Goal: Task Accomplishment & Management: Manage account settings

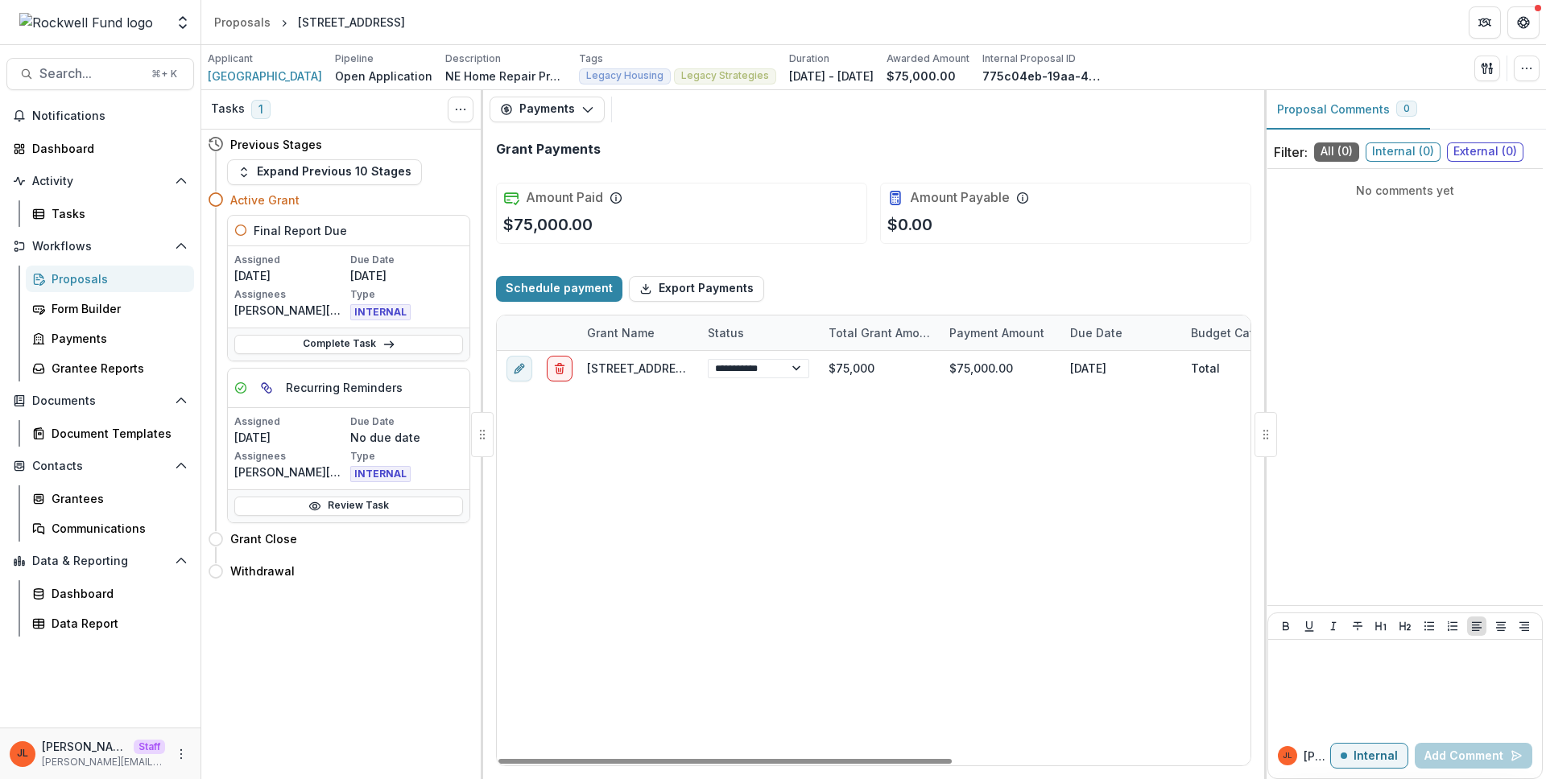
click at [730, 453] on div "**********" at bounding box center [1121, 558] width 1248 height 415
drag, startPoint x: 472, startPoint y: 33, endPoint x: 298, endPoint y: 25, distance: 174.1
click at [298, 25] on header "Proposals [STREET_ADDRESS]" at bounding box center [873, 22] width 1344 height 44
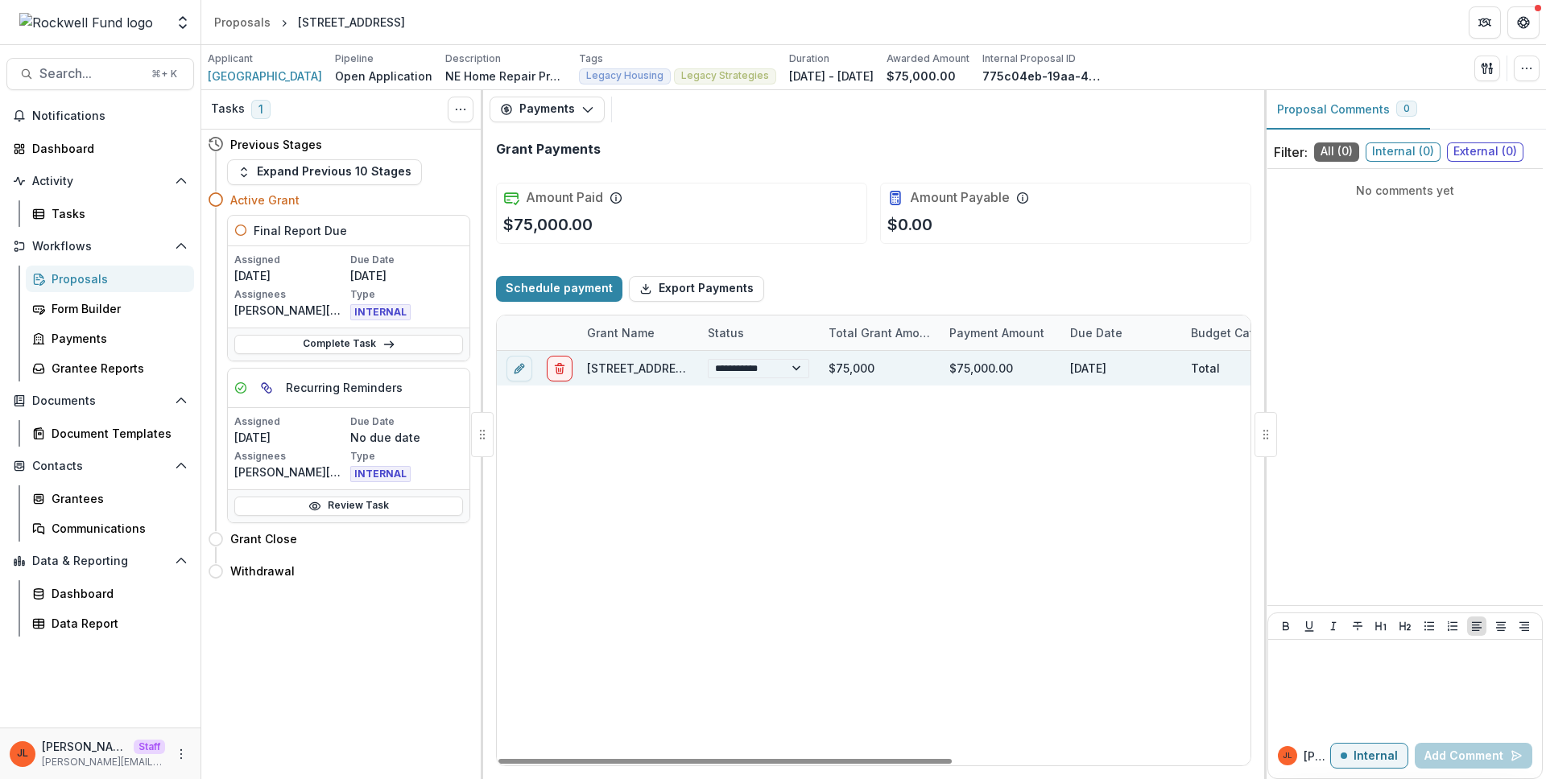
copy div "[STREET_ADDRESS]"
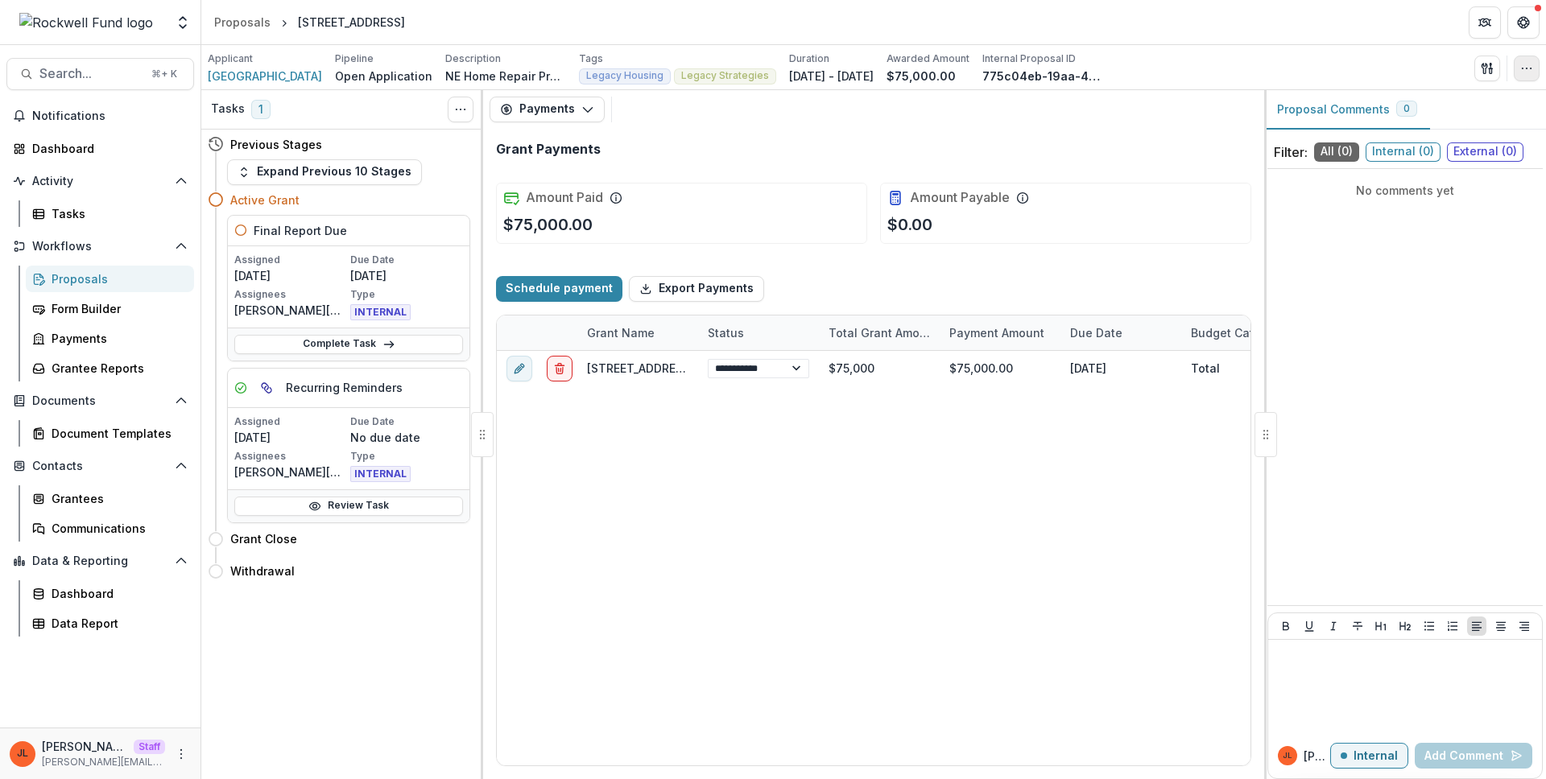
click at [1521, 69] on icon "button" at bounding box center [1526, 68] width 13 height 13
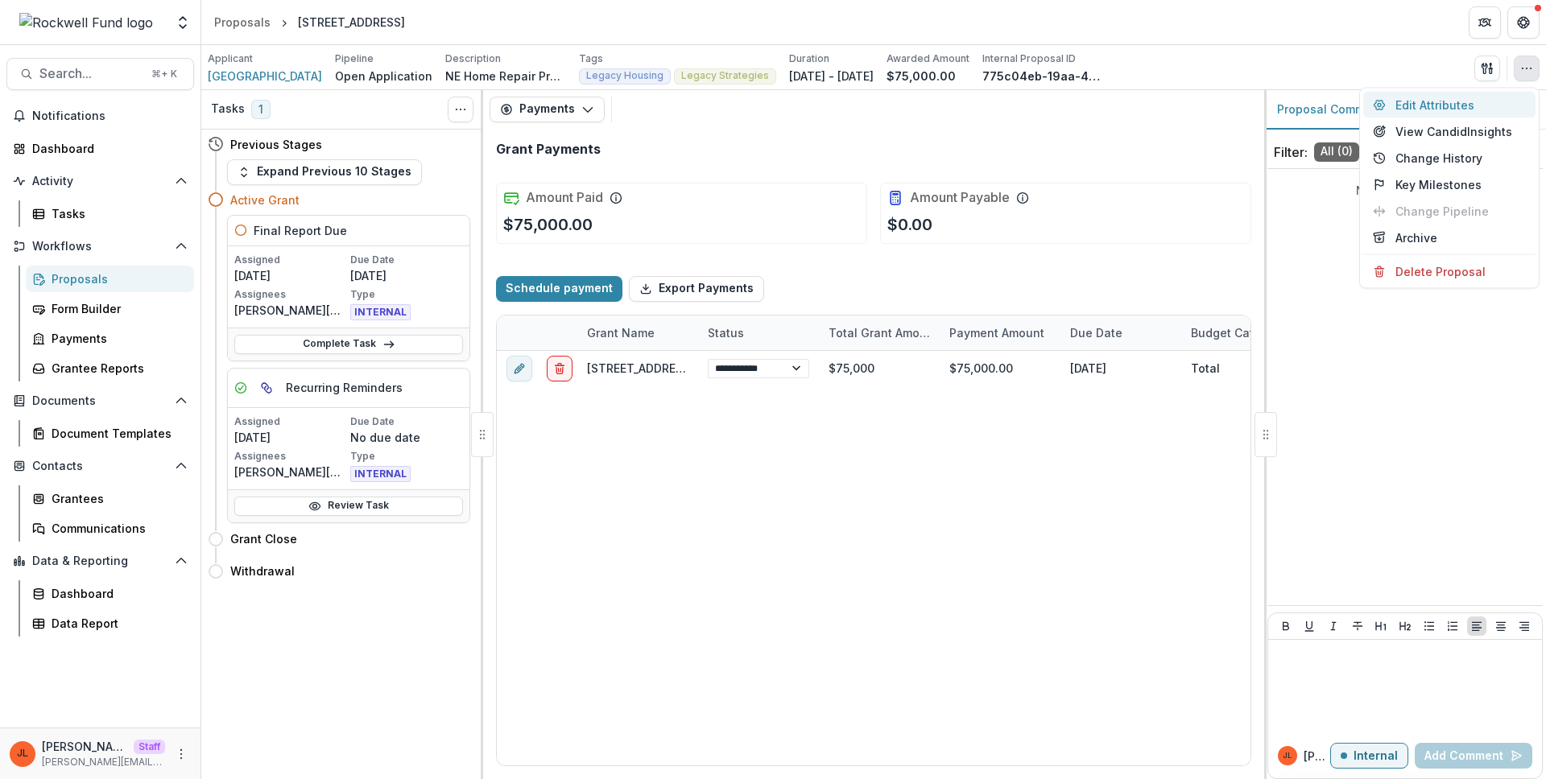
click at [1452, 109] on button "Edit Attributes" at bounding box center [1449, 105] width 172 height 27
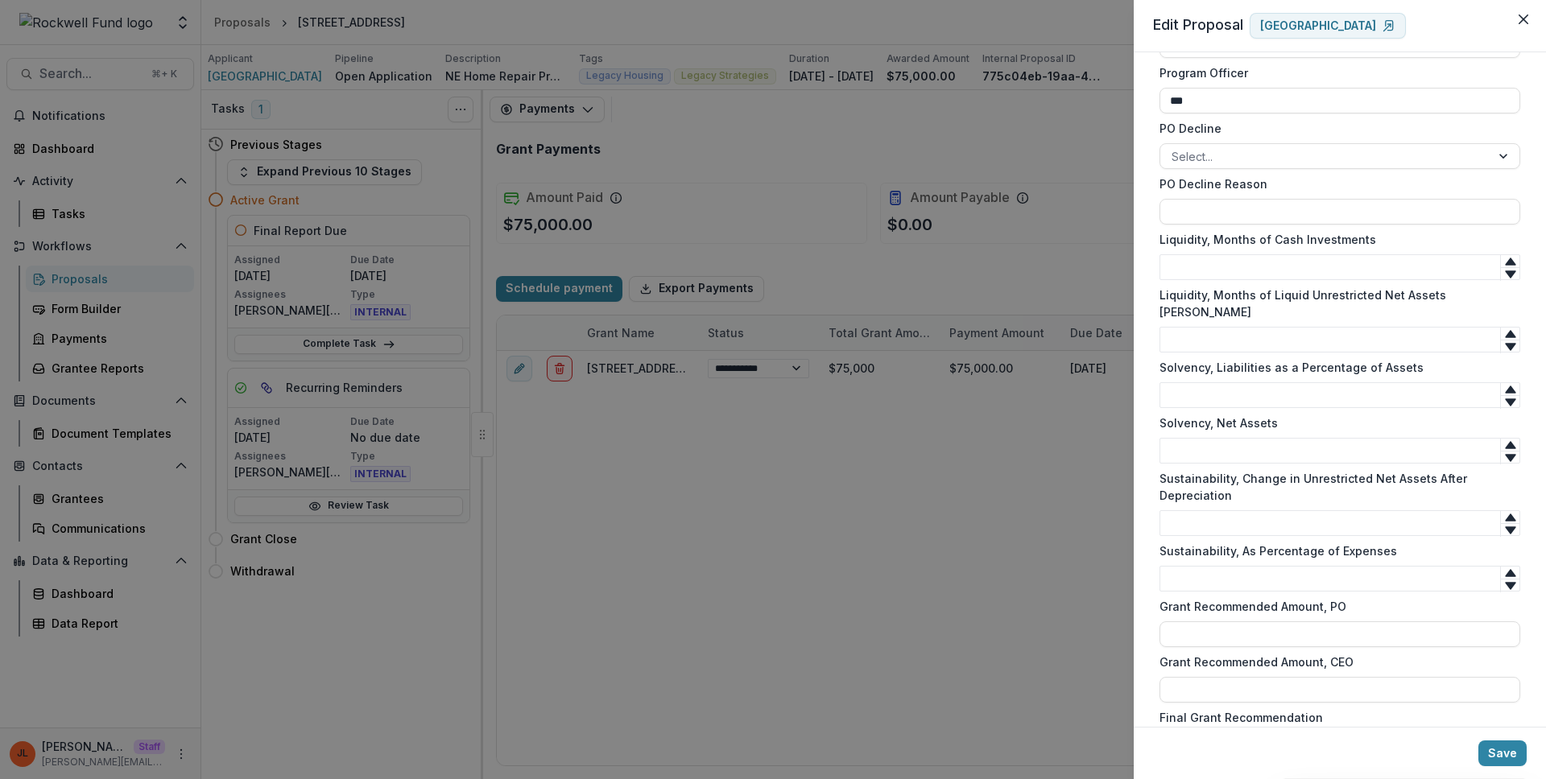
scroll to position [1351, 0]
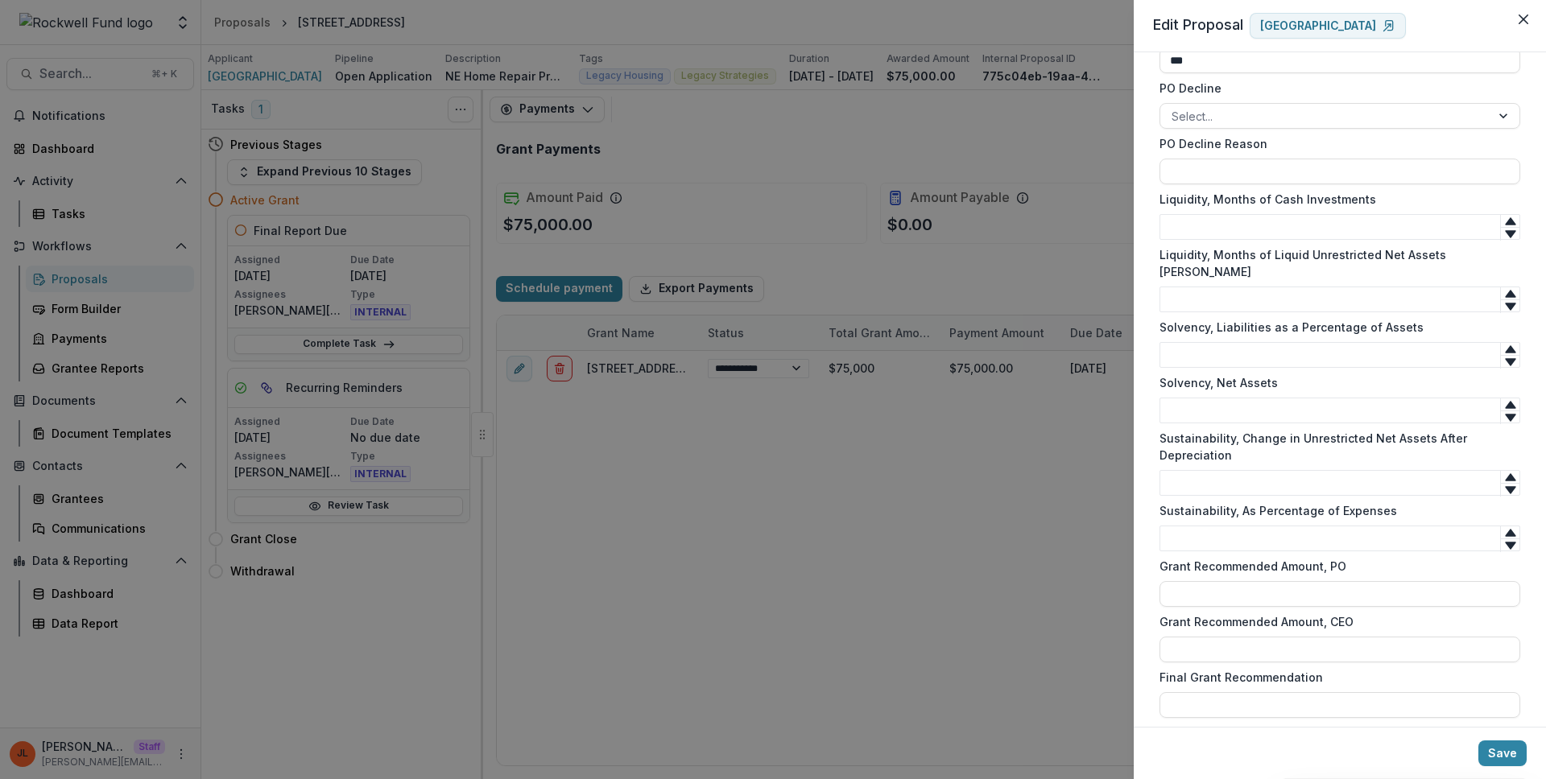
click at [882, 546] on div "**********" at bounding box center [773, 389] width 1546 height 779
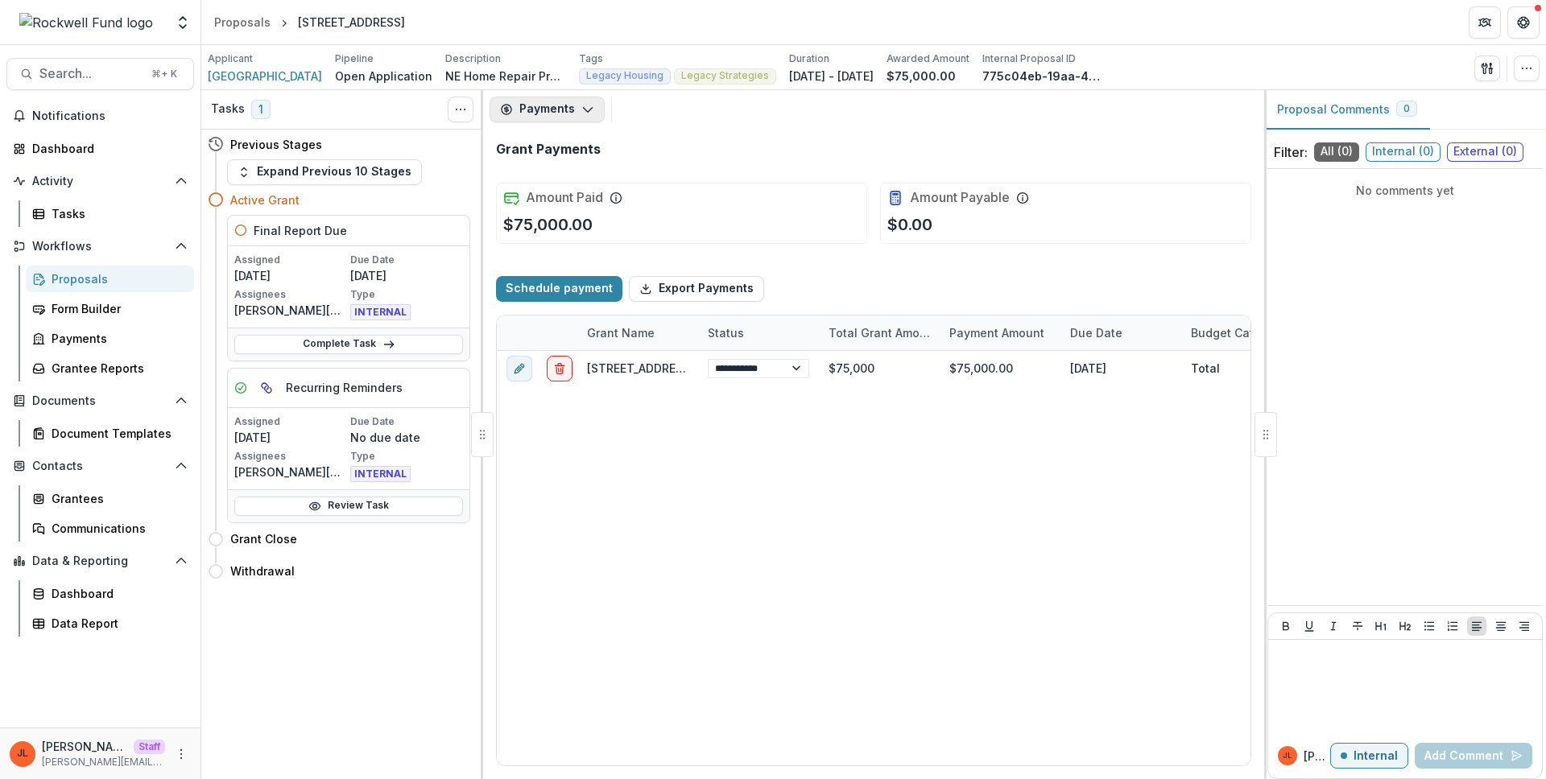
click at [543, 118] on button "Payments" at bounding box center [546, 110] width 115 height 26
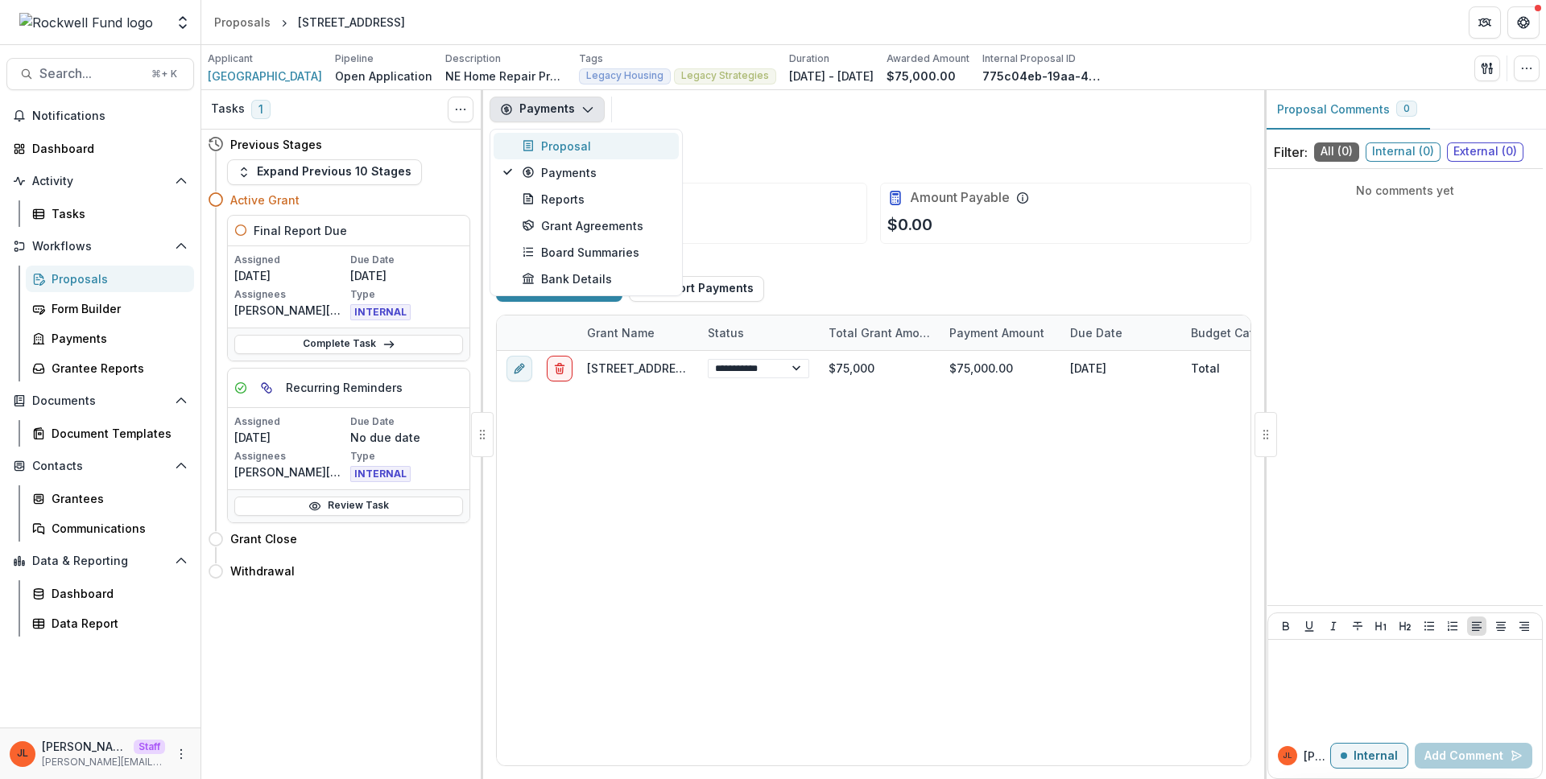
click at [564, 145] on div "Proposal" at bounding box center [595, 146] width 147 height 17
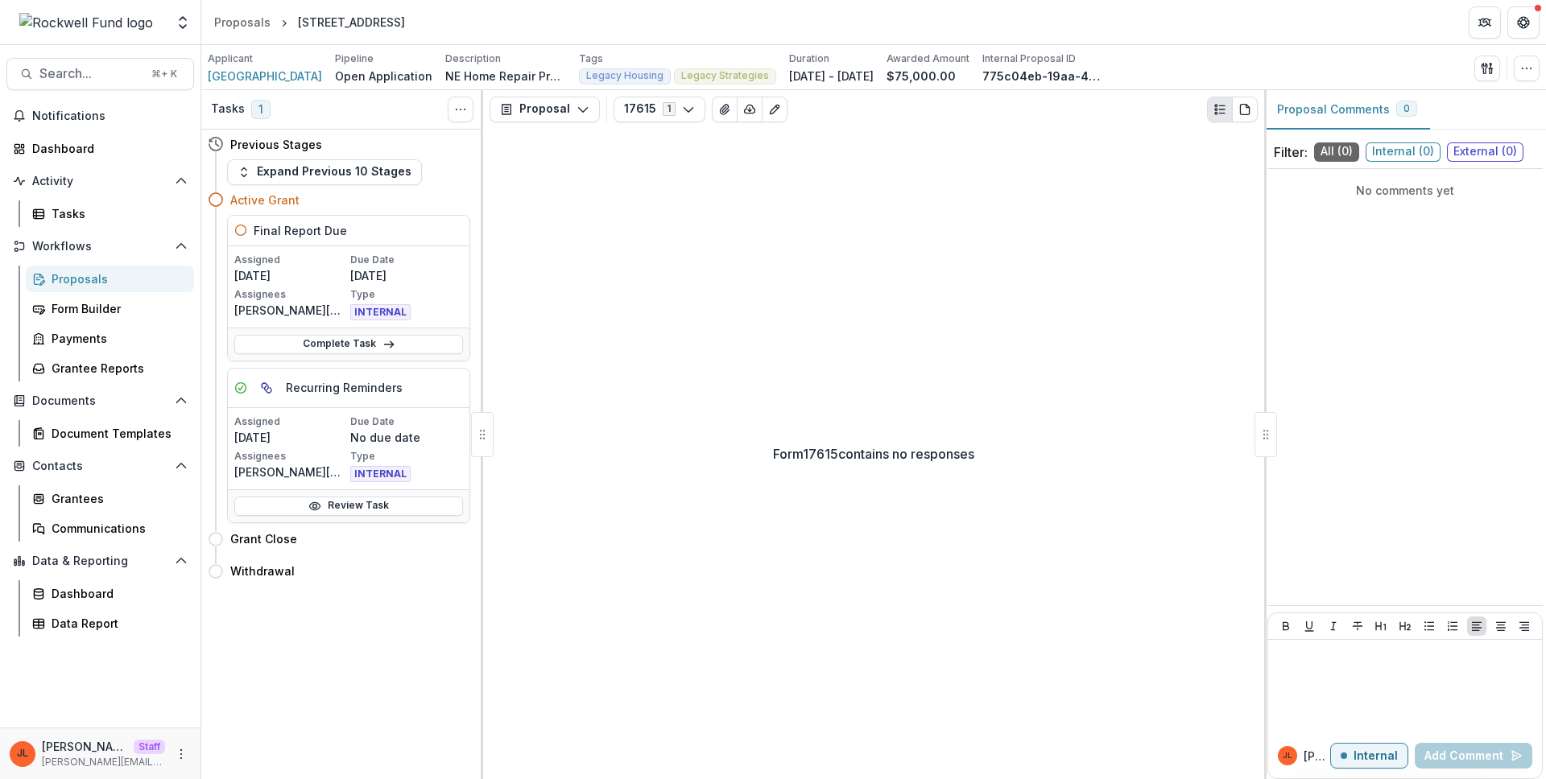
click at [672, 179] on div "Form 17615 contains no responses" at bounding box center [873, 454] width 781 height 651
